Goal: Browse casually

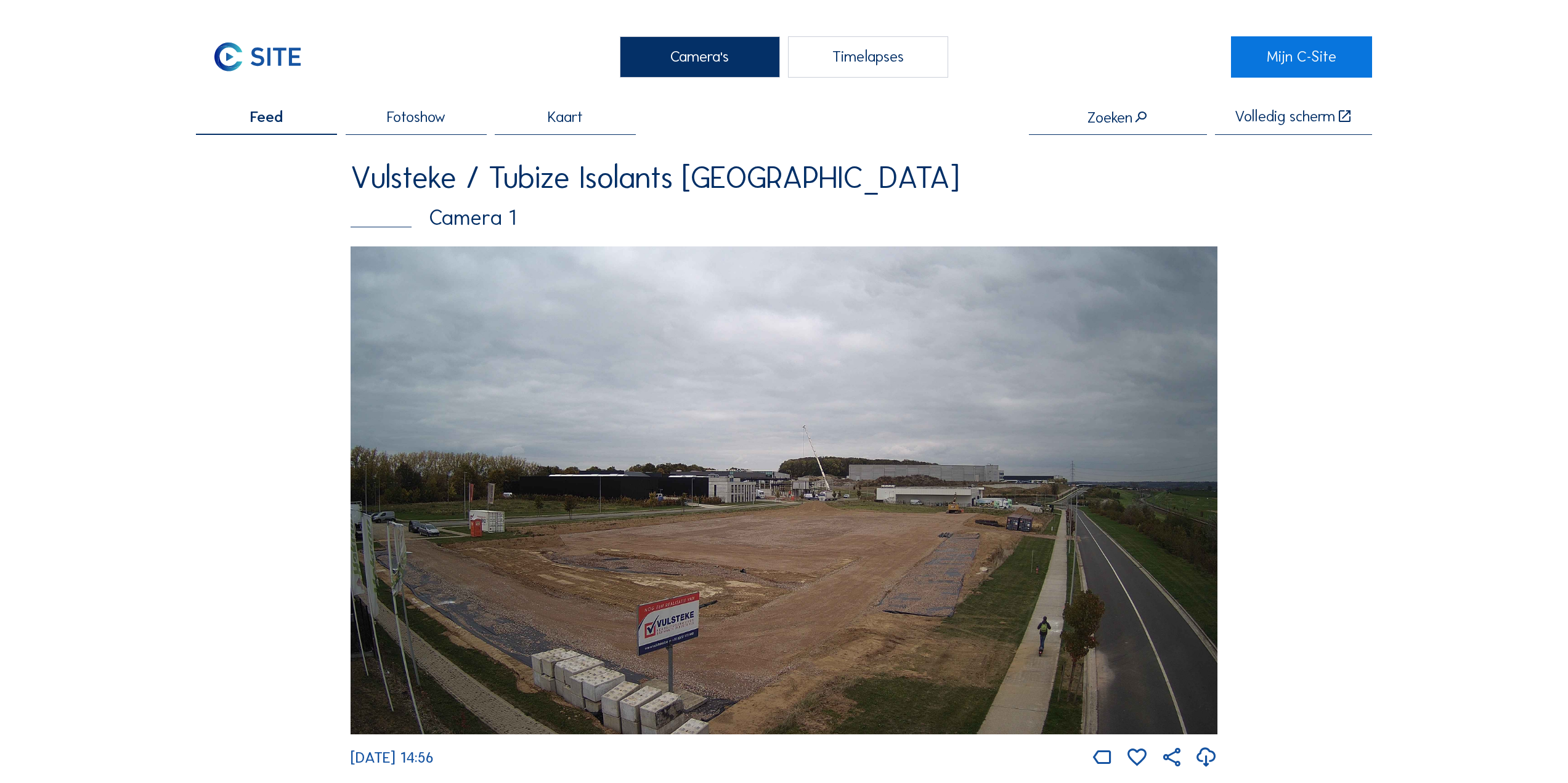
click at [718, 406] on img at bounding box center [784, 490] width 867 height 488
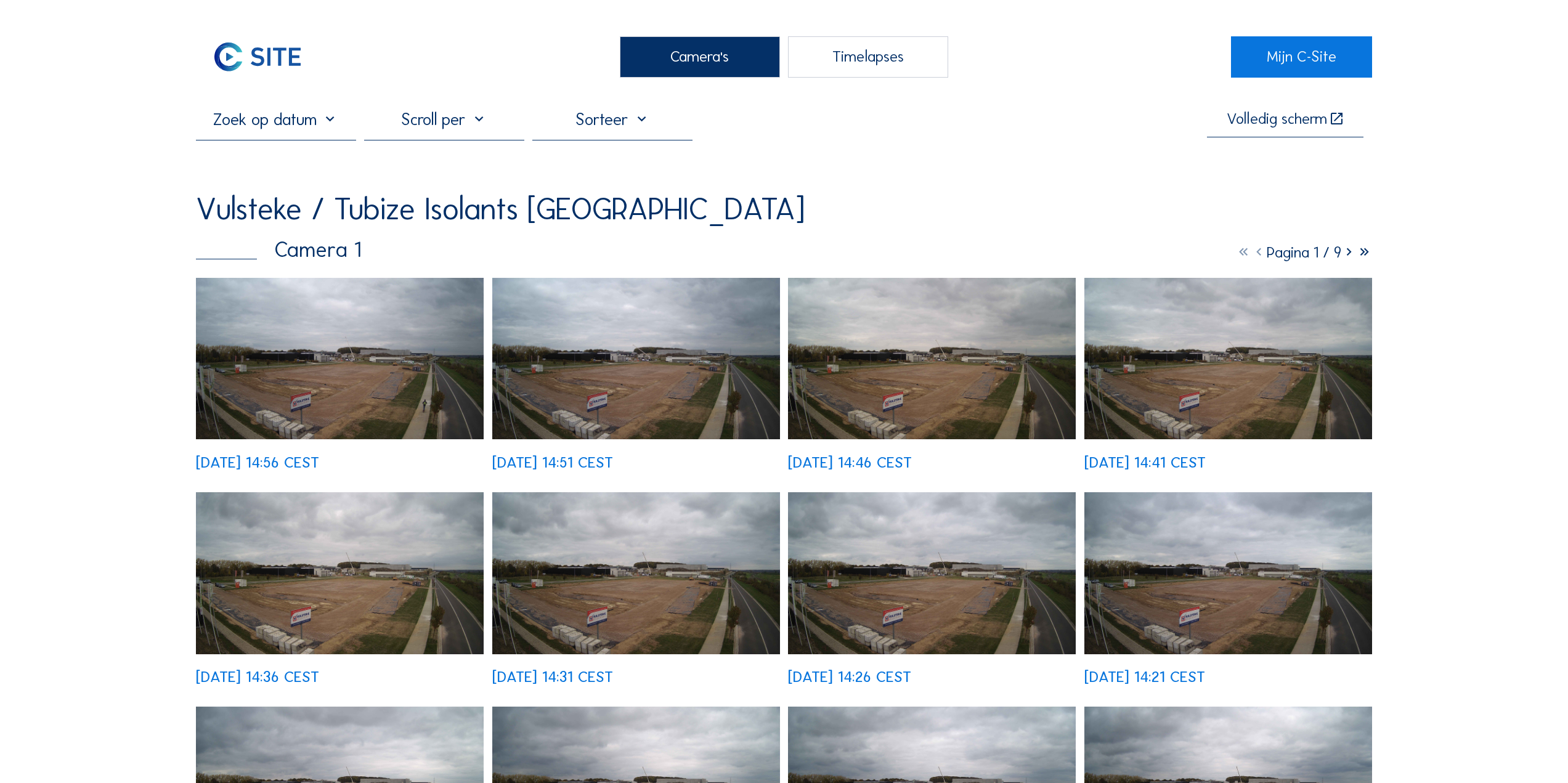
click at [409, 330] on img at bounding box center [339, 359] width 287 height 162
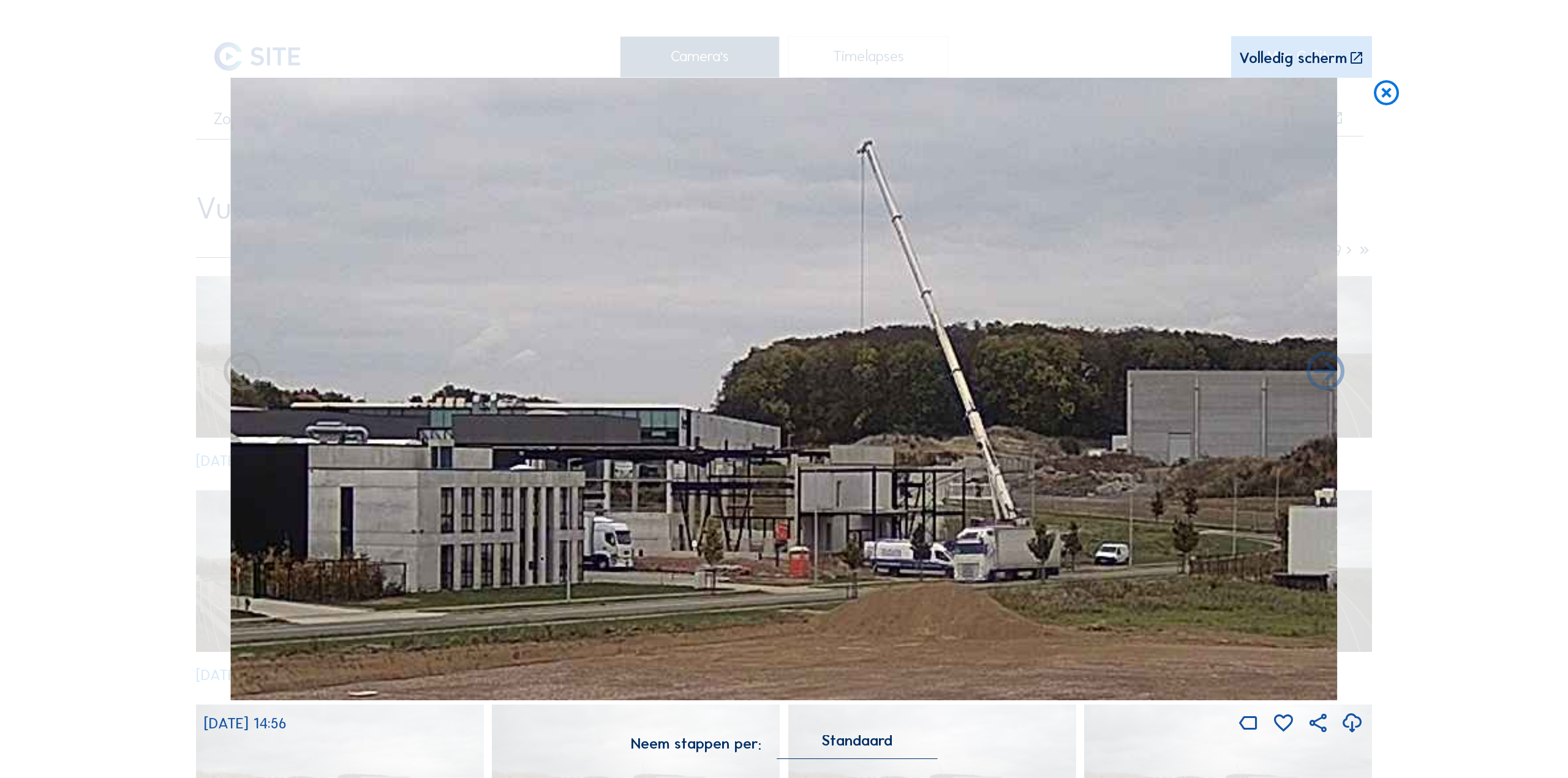
drag, startPoint x: 782, startPoint y: 358, endPoint x: 826, endPoint y: 410, distance: 68.1
click at [826, 410] on img at bounding box center [784, 389] width 1107 height 623
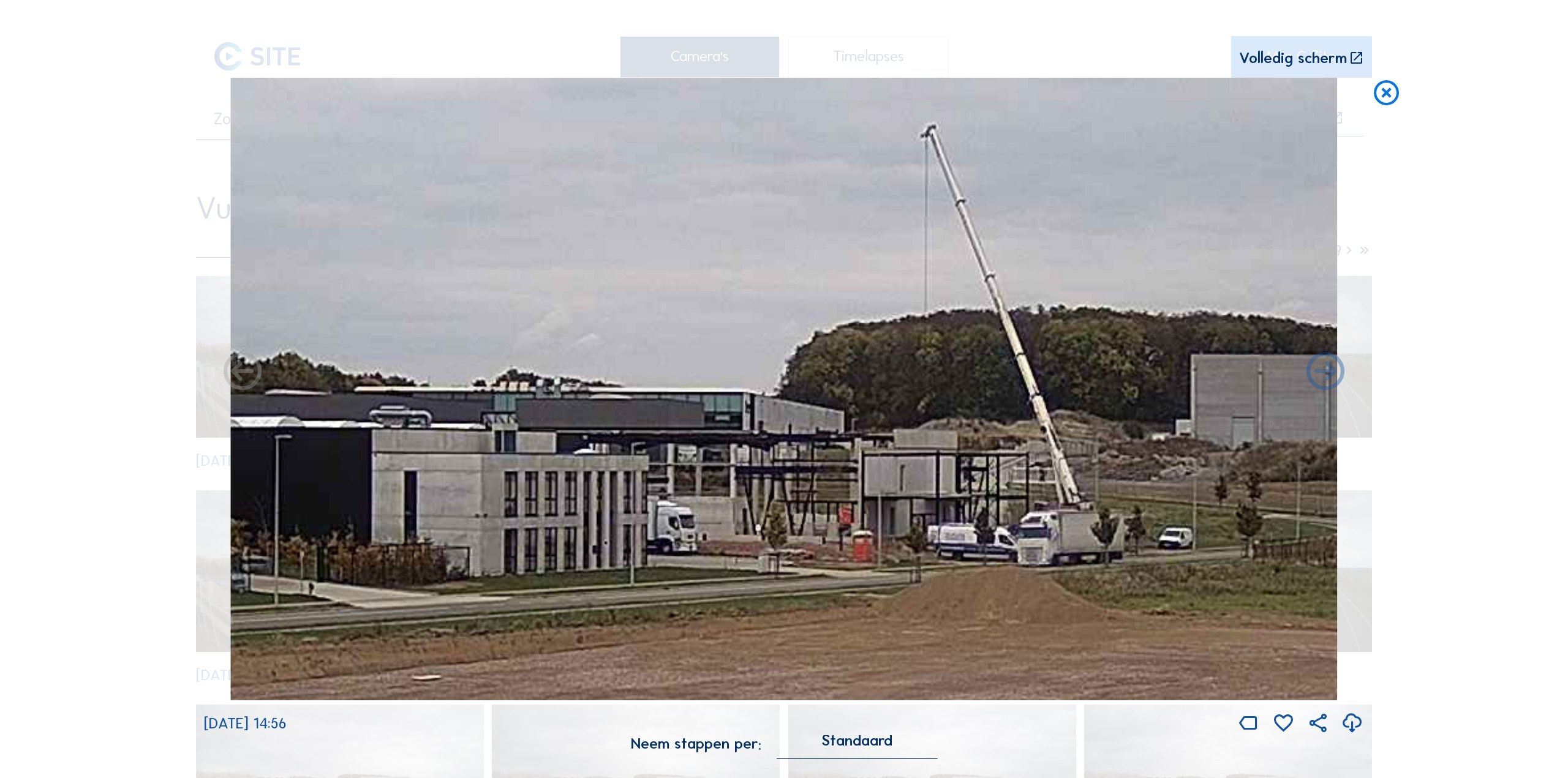
drag, startPoint x: 820, startPoint y: 424, endPoint x: 888, endPoint y: 407, distance: 70.1
click at [887, 407] on img at bounding box center [784, 389] width 1107 height 623
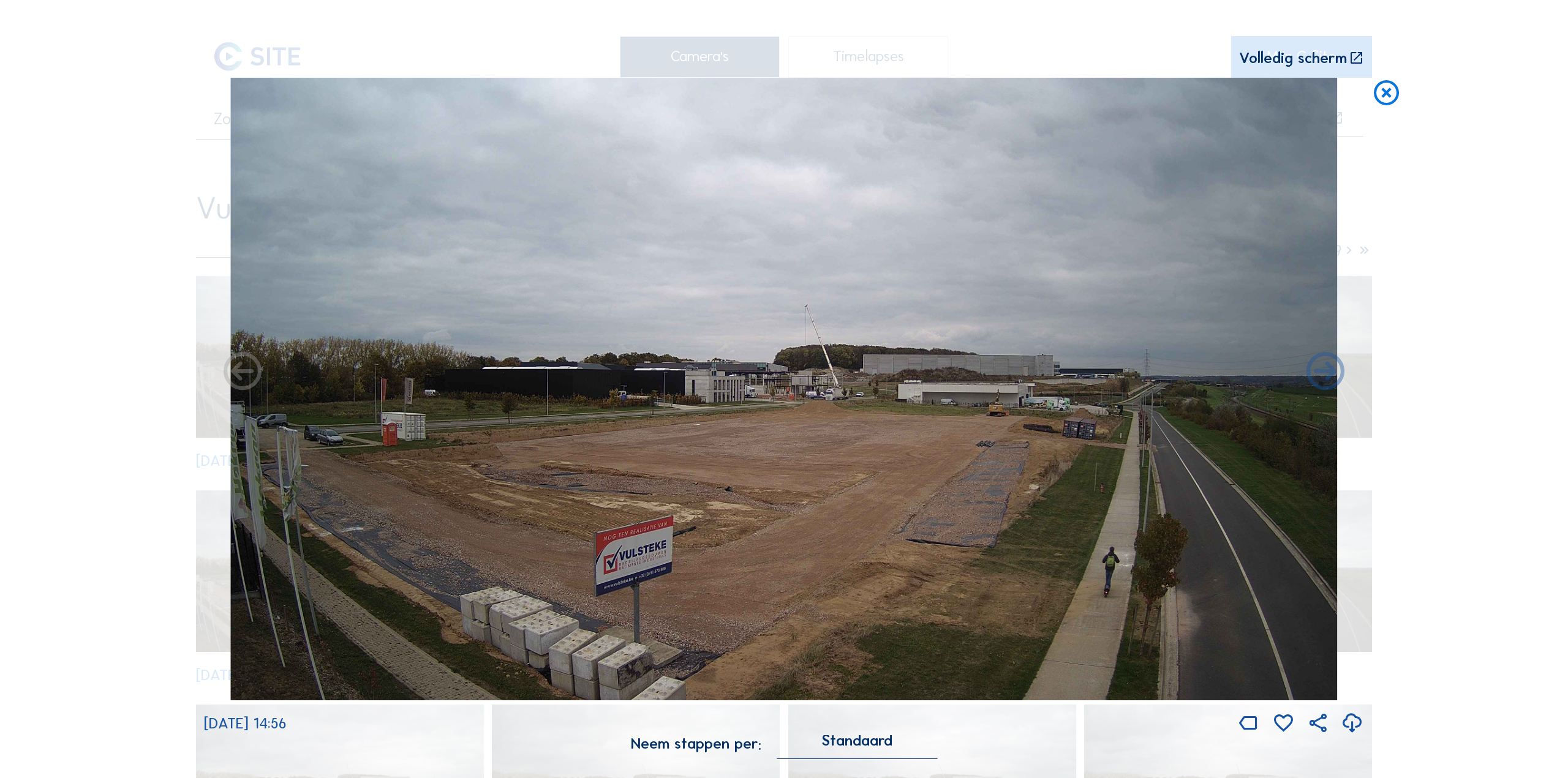
click at [864, 772] on div at bounding box center [857, 767] width 160 height 9
click at [638, 158] on img at bounding box center [784, 389] width 1107 height 623
click at [1385, 92] on icon at bounding box center [1387, 94] width 31 height 32
